Goal: Find specific page/section: Find specific page/section

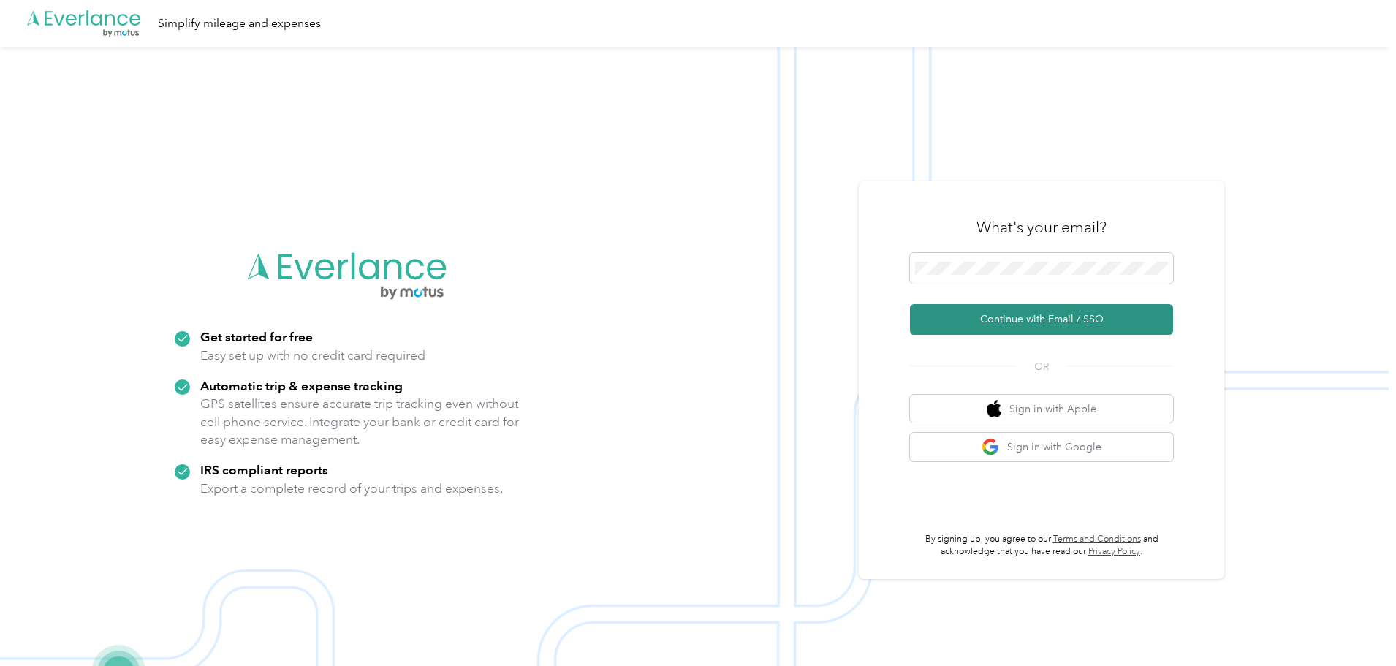
click at [1048, 318] on button "Continue with Email / SSO" at bounding box center [1041, 319] width 263 height 31
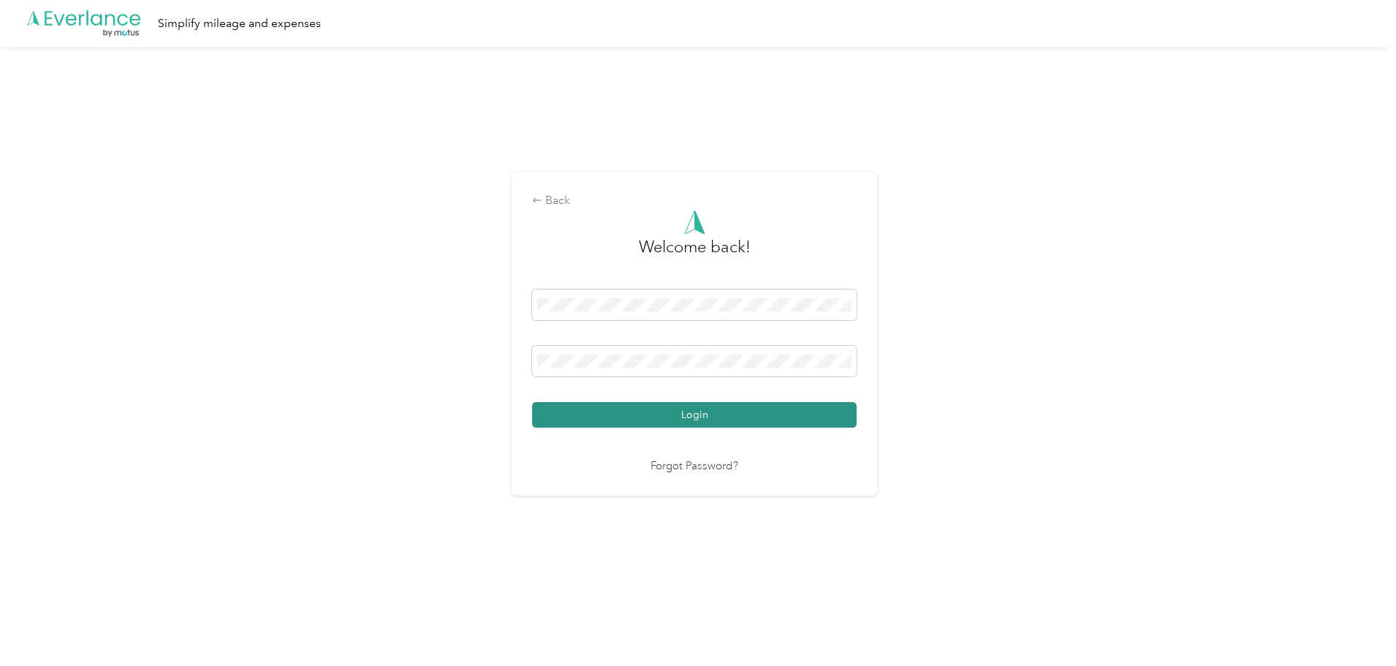
click at [799, 412] on button "Login" at bounding box center [694, 415] width 325 height 26
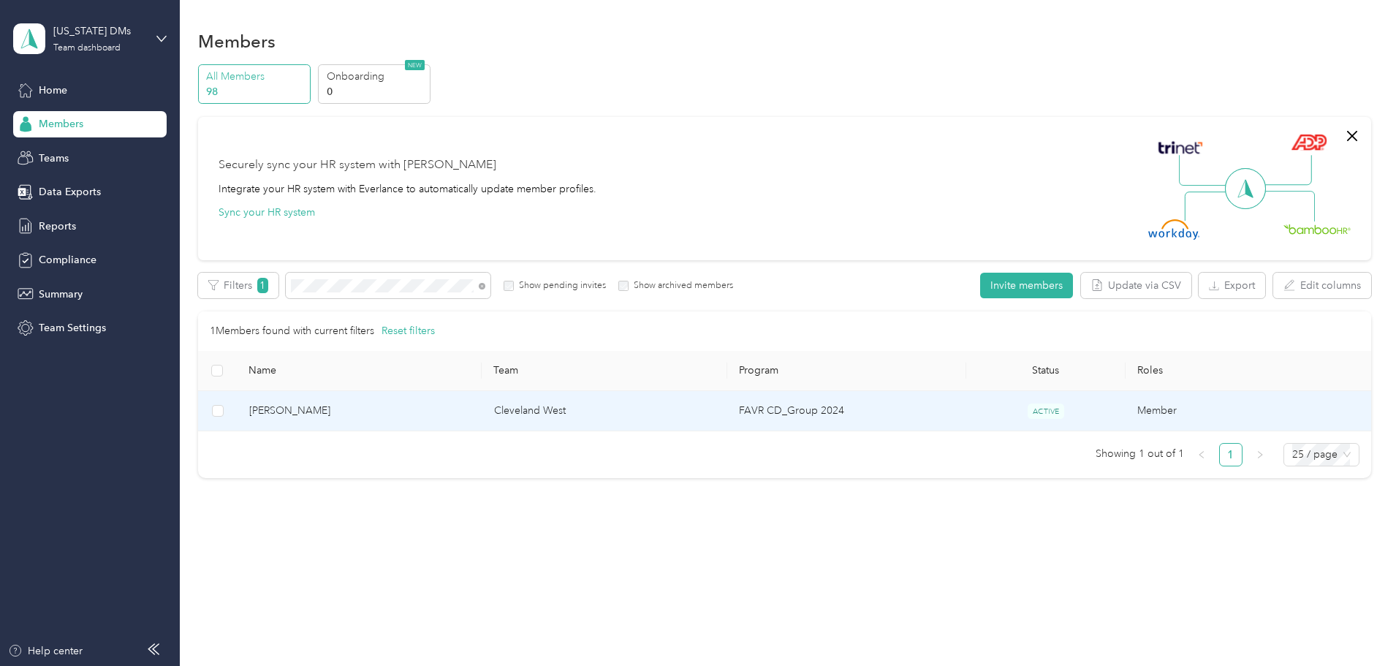
click at [414, 411] on span "[PERSON_NAME]" at bounding box center [359, 411] width 221 height 16
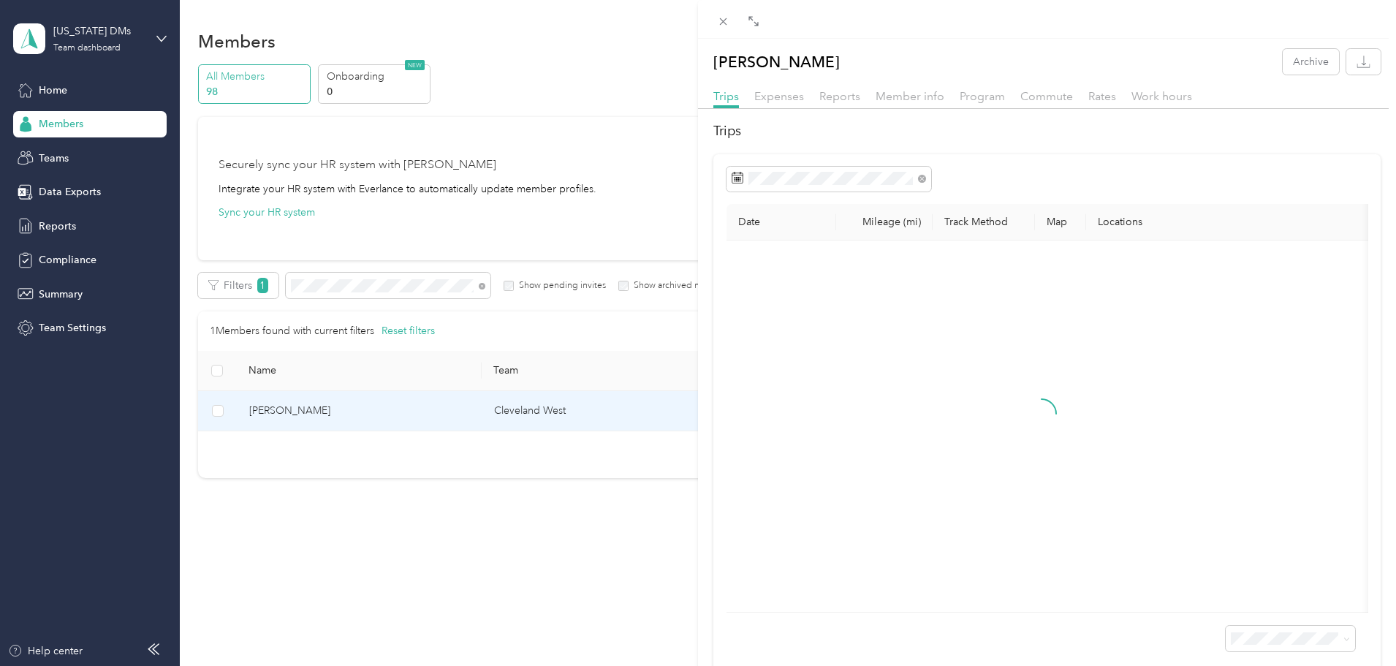
click at [762, 10] on div at bounding box center [1047, 19] width 698 height 39
click at [755, 14] on span at bounding box center [753, 20] width 19 height 20
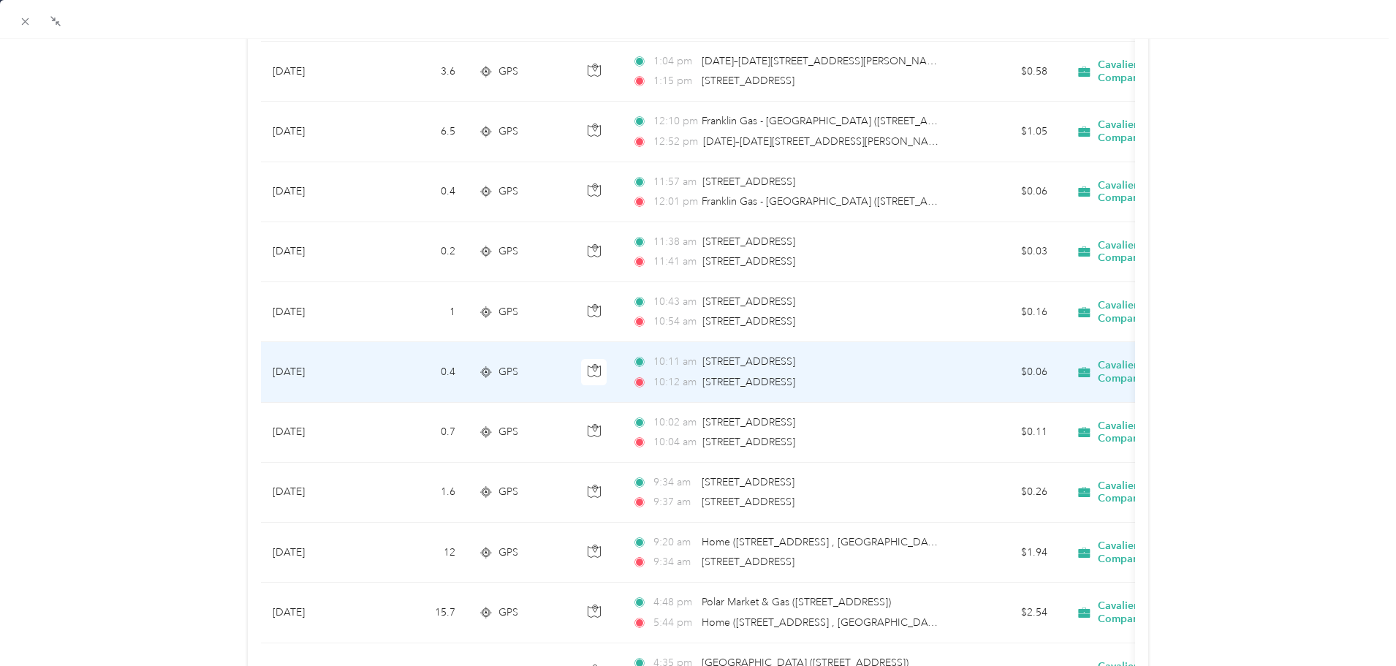
scroll to position [804, 0]
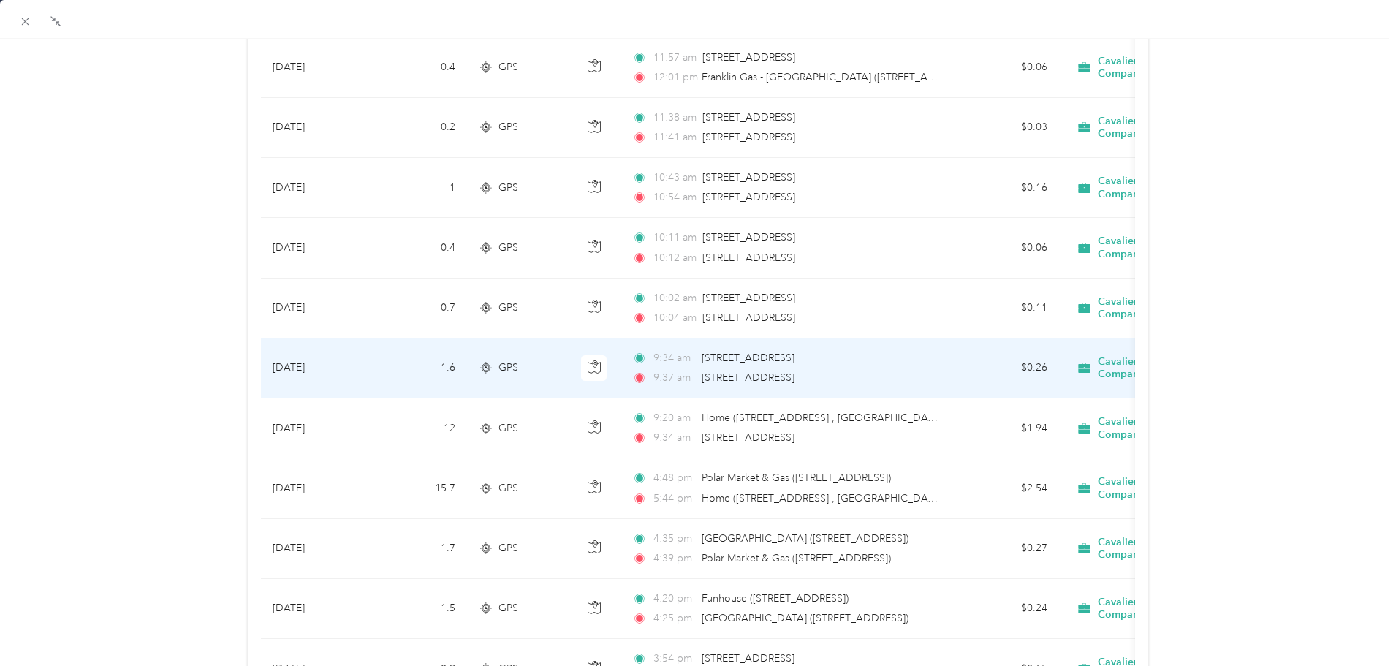
click at [795, 374] on span "[STREET_ADDRESS]" at bounding box center [748, 377] width 93 height 12
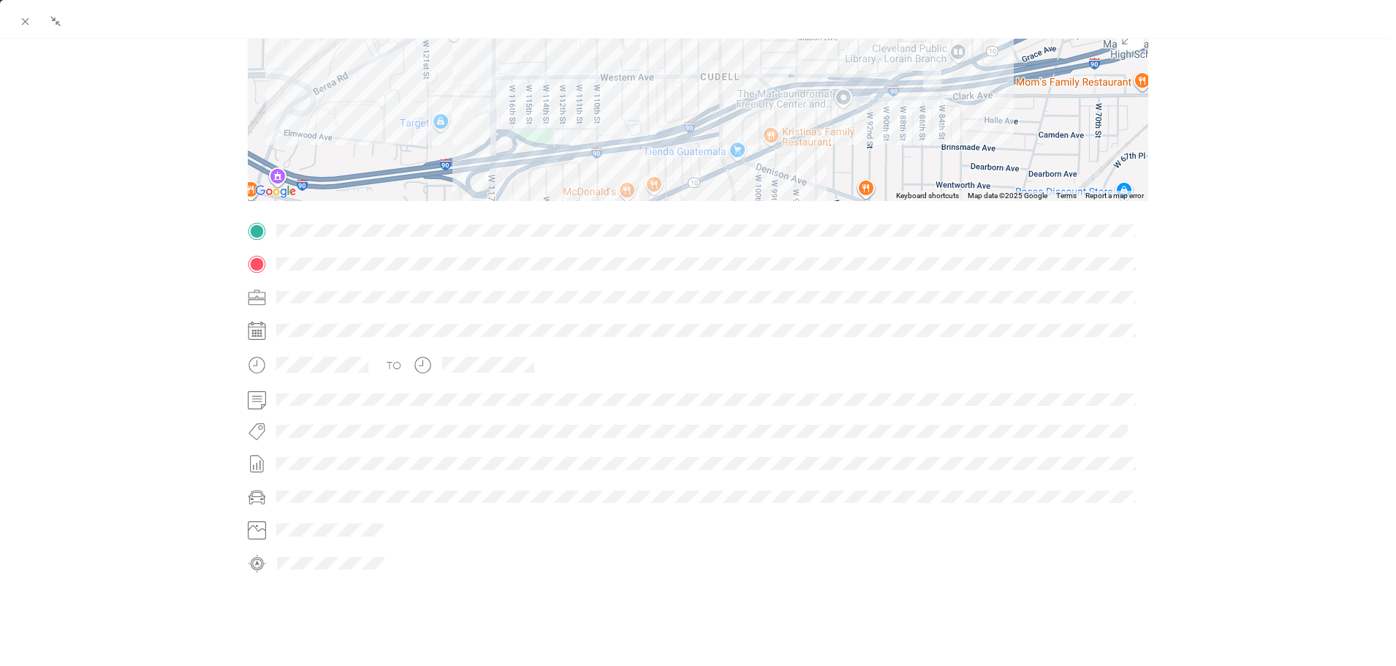
scroll to position [130, 0]
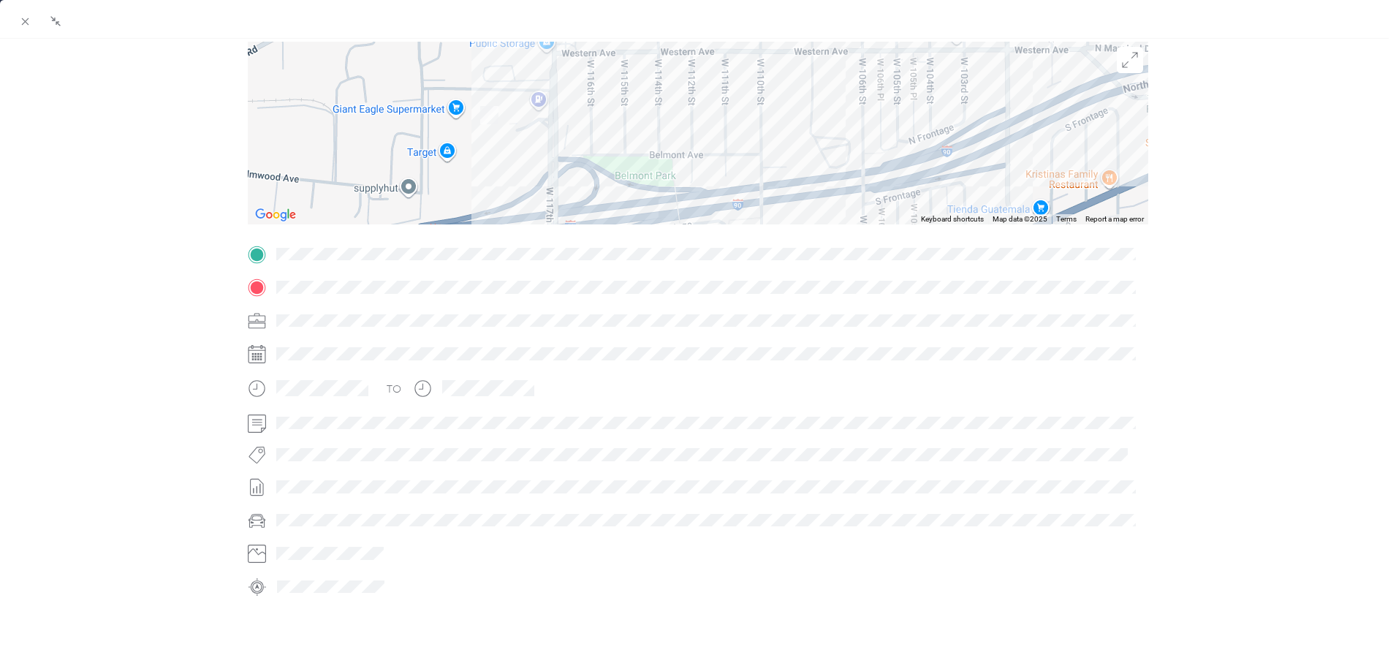
drag, startPoint x: 799, startPoint y: 126, endPoint x: 1020, endPoint y: 90, distance: 223.6
click at [1020, 90] on div at bounding box center [698, 133] width 900 height 183
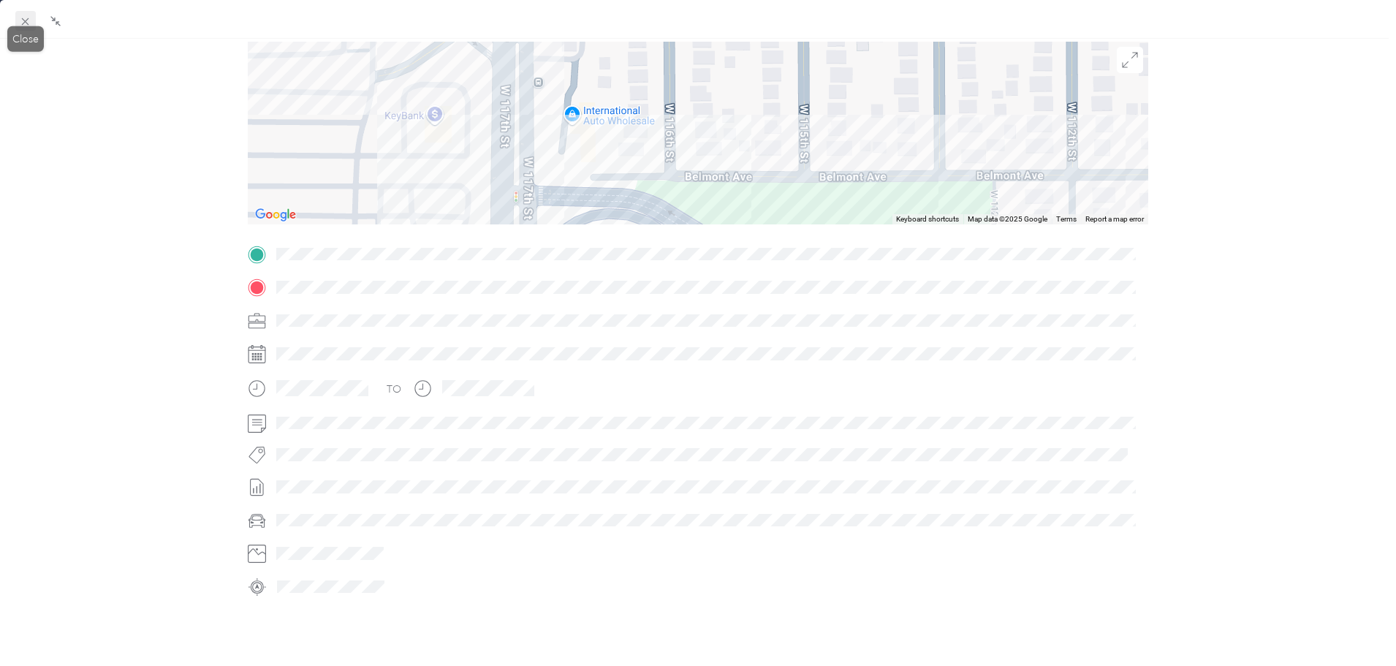
click at [27, 18] on icon at bounding box center [25, 21] width 12 height 12
